Goal: Task Accomplishment & Management: Manage account settings

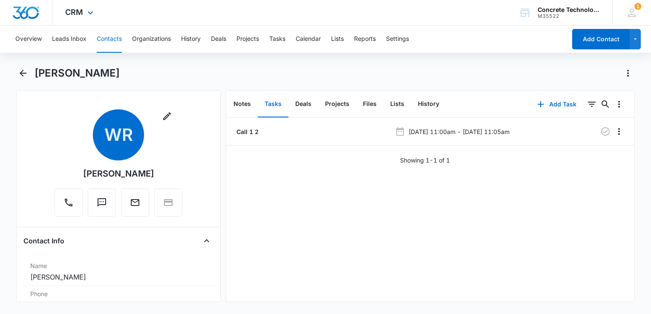
scroll to position [128, 0]
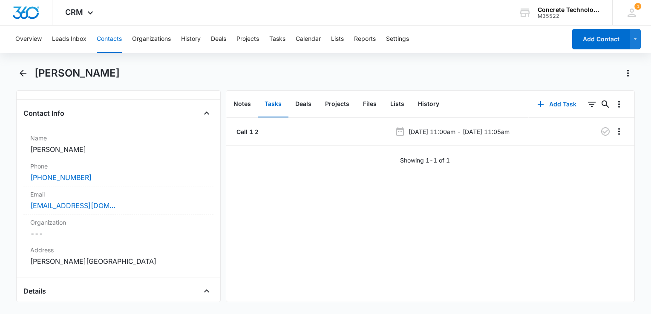
click at [115, 40] on button "Contacts" at bounding box center [109, 39] width 25 height 27
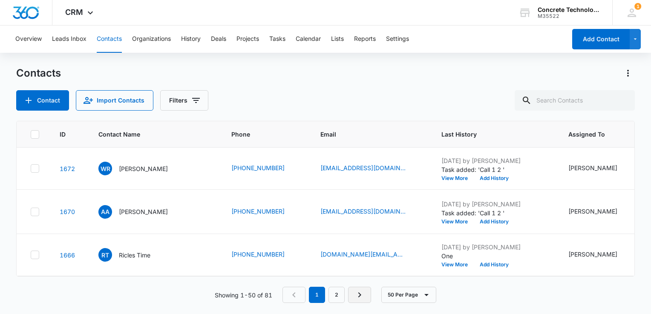
click at [358, 300] on icon "Next Page" at bounding box center [359, 295] width 10 height 10
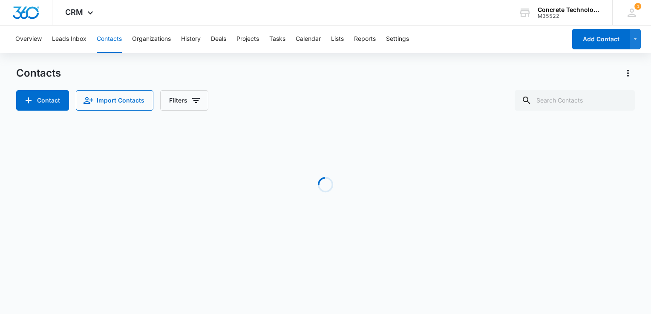
click at [358, 297] on body "CRM Apps Reputation Websites Forms CRM Email Social Content Ads Intelligence Fi…" at bounding box center [325, 157] width 651 height 314
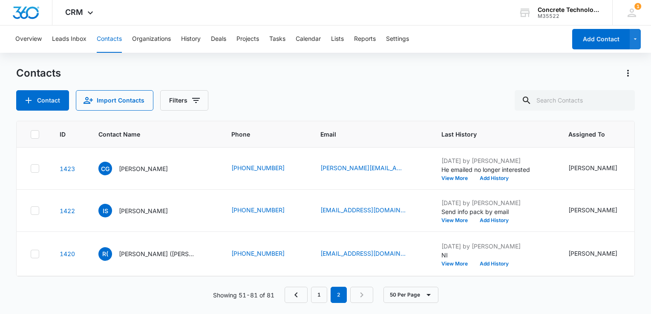
click at [358, 297] on nav "1 2" at bounding box center [328, 295] width 89 height 16
click at [363, 297] on nav "1 2" at bounding box center [328, 295] width 89 height 16
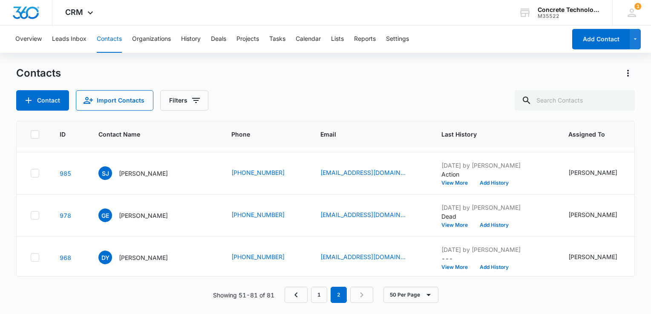
scroll to position [1126, 0]
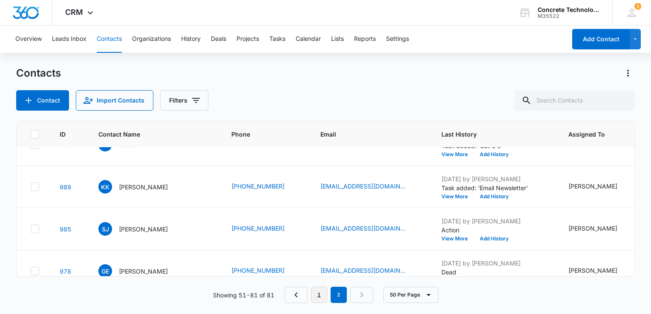
click at [319, 294] on link "1" at bounding box center [319, 295] width 16 height 16
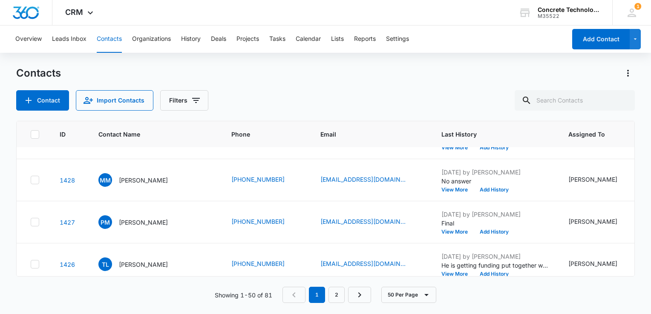
scroll to position [1916, 0]
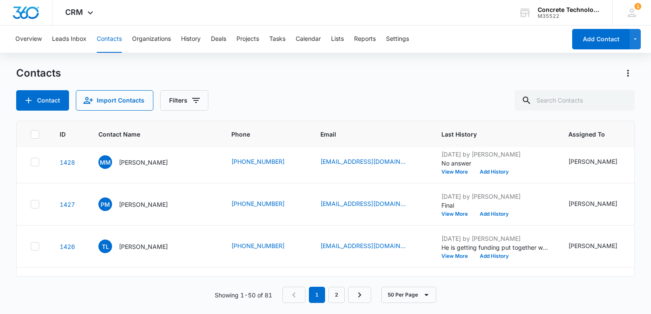
click at [143, 125] on p "[PERSON_NAME]" at bounding box center [143, 120] width 49 height 9
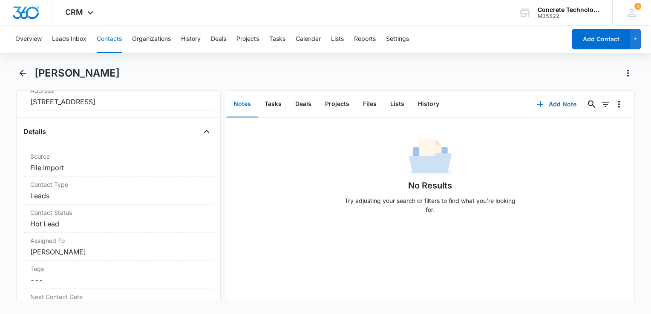
scroll to position [298, 0]
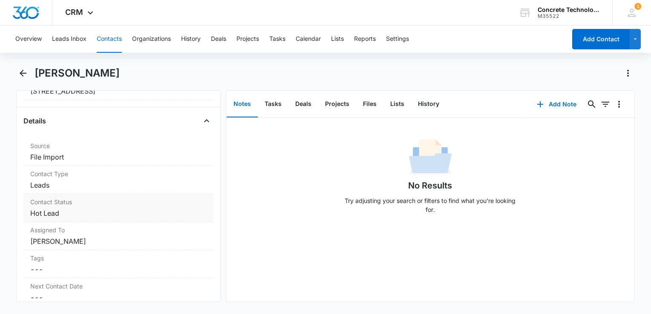
click at [62, 212] on dd "Cancel Save Changes Hot Lead" at bounding box center [118, 213] width 176 height 10
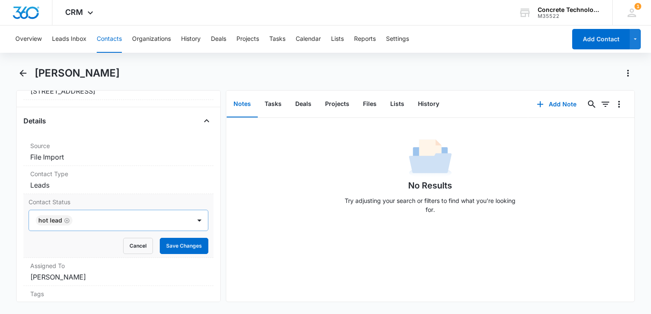
click at [66, 218] on icon "Remove Hot Lead" at bounding box center [67, 221] width 6 height 6
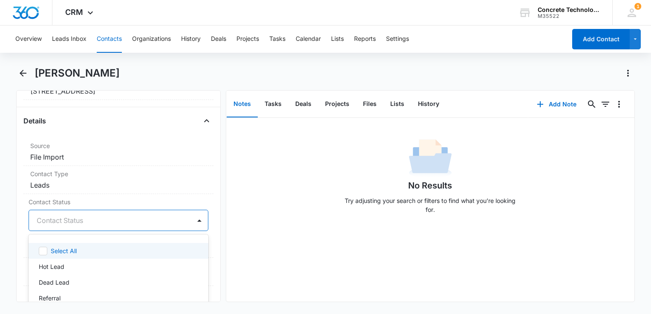
click at [173, 222] on div at bounding box center [108, 221] width 143 height 12
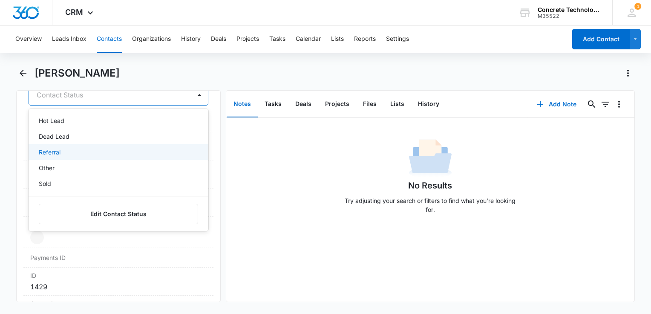
scroll to position [426, 0]
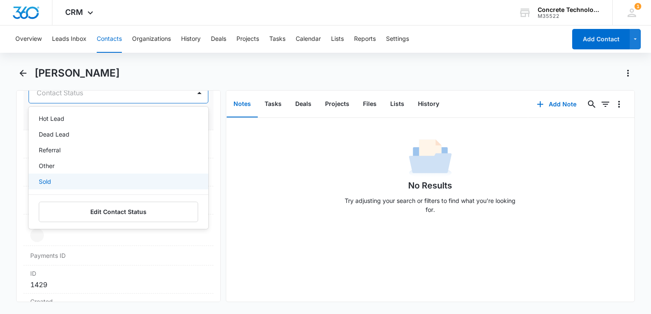
click at [54, 183] on div "Sold" at bounding box center [118, 181] width 158 height 9
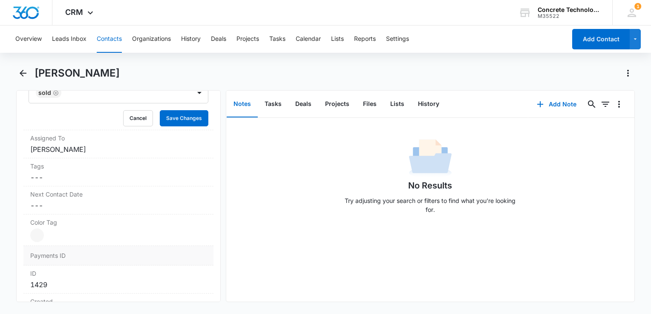
click at [154, 252] on dd at bounding box center [143, 255] width 125 height 9
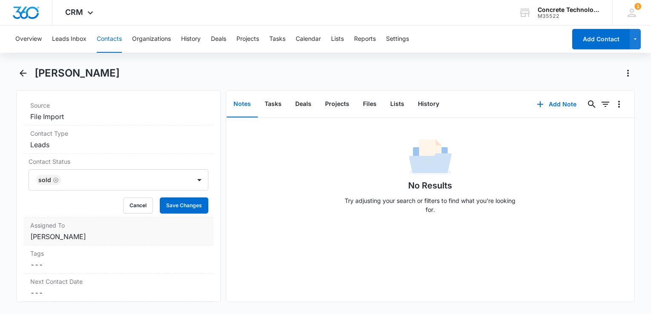
scroll to position [341, 0]
click at [187, 202] on button "Save Changes" at bounding box center [184, 203] width 49 height 16
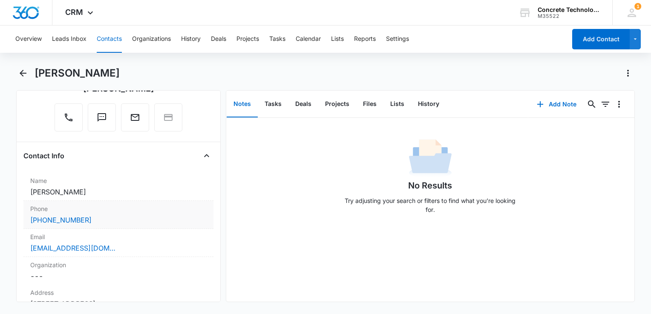
scroll to position [128, 0]
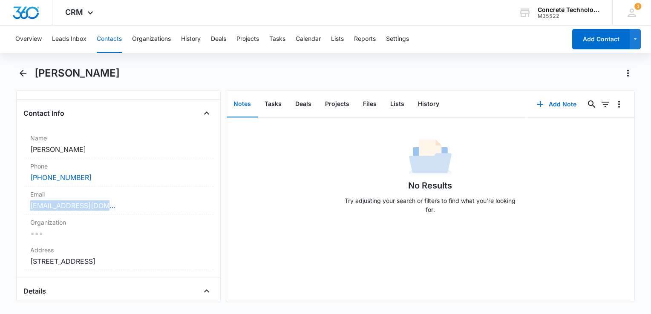
drag, startPoint x: 115, startPoint y: 205, endPoint x: 20, endPoint y: 209, distance: 95.0
click at [20, 209] on div "Remove RS [PERSON_NAME] Contact Info Name Cancel Save Changes [PERSON_NAME] Pho…" at bounding box center [118, 196] width 204 height 212
drag, startPoint x: 20, startPoint y: 209, endPoint x: 74, endPoint y: 204, distance: 54.2
copy link "[EMAIL_ADDRESS][DOMAIN_NAME]"
click at [107, 266] on div "Address Cancel Save Changes [STREET_ADDRESS]" at bounding box center [118, 256] width 190 height 28
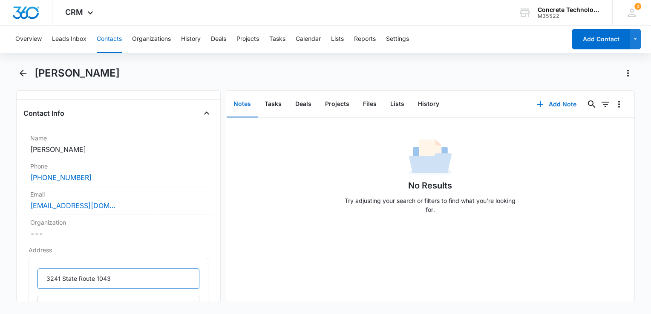
drag, startPoint x: 115, startPoint y: 281, endPoint x: -2, endPoint y: 280, distance: 116.7
click at [0, 280] on html "CRM Apps Reputation Websites Forms CRM Email Social Content Ads Intelligence Fi…" at bounding box center [325, 157] width 651 height 314
drag, startPoint x: 106, startPoint y: 173, endPoint x: 7, endPoint y: 178, distance: 98.9
click at [7, 178] on main "[PERSON_NAME] Remove RS [PERSON_NAME] Contact Info Name Cancel Save Changes [PE…" at bounding box center [325, 189] width 651 height 246
drag, startPoint x: 7, startPoint y: 178, endPoint x: 61, endPoint y: 178, distance: 54.5
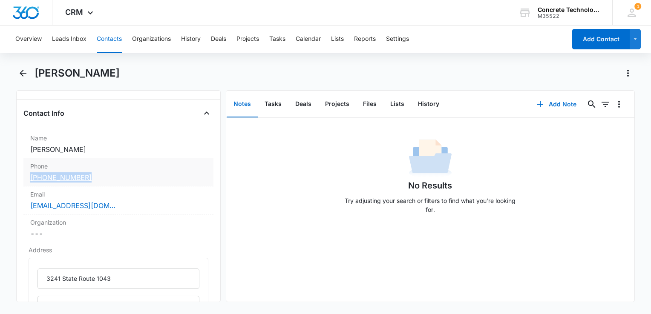
copy link "[PHONE_NUMBER]"
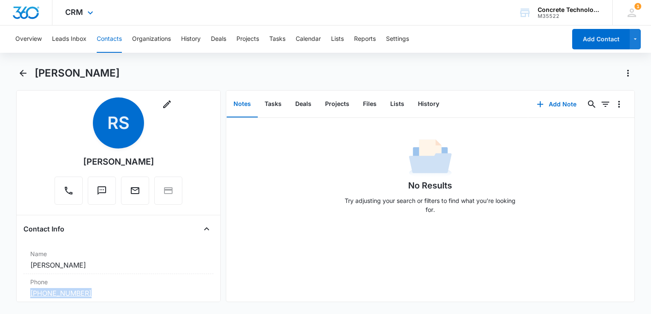
scroll to position [0, 0]
